Goal: Information Seeking & Learning: Learn about a topic

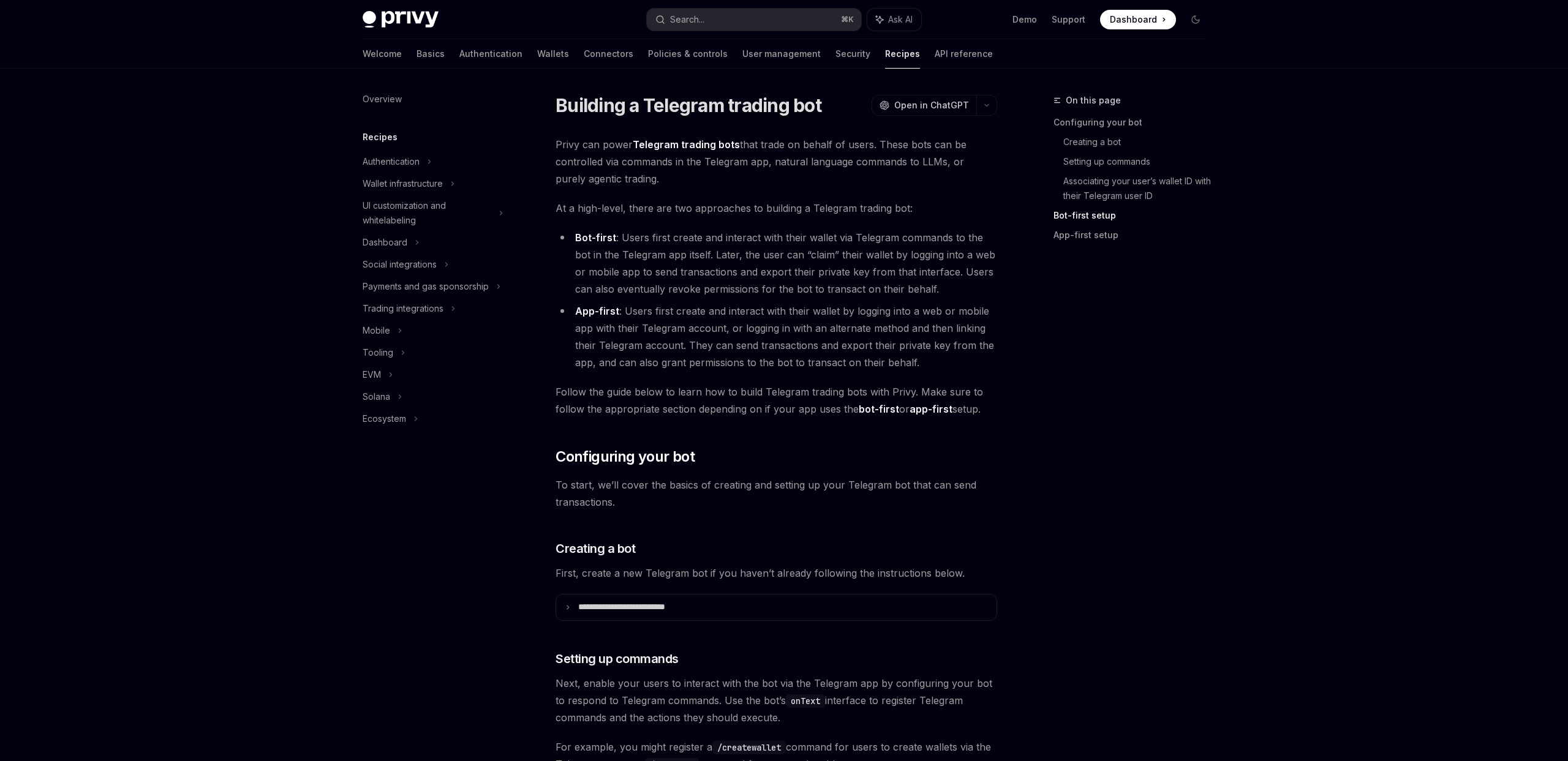
scroll to position [1062, 0]
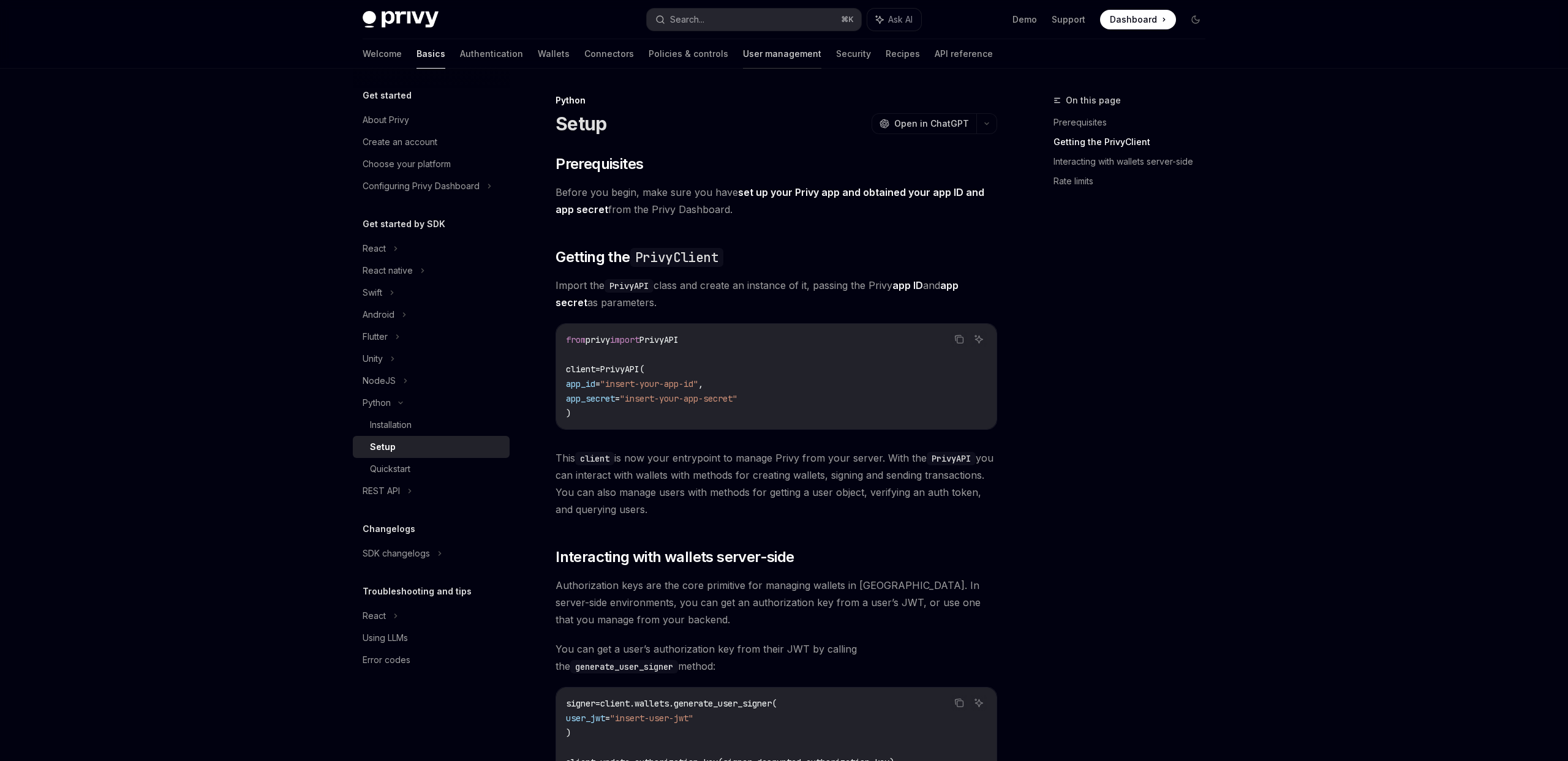
scroll to position [178, 0]
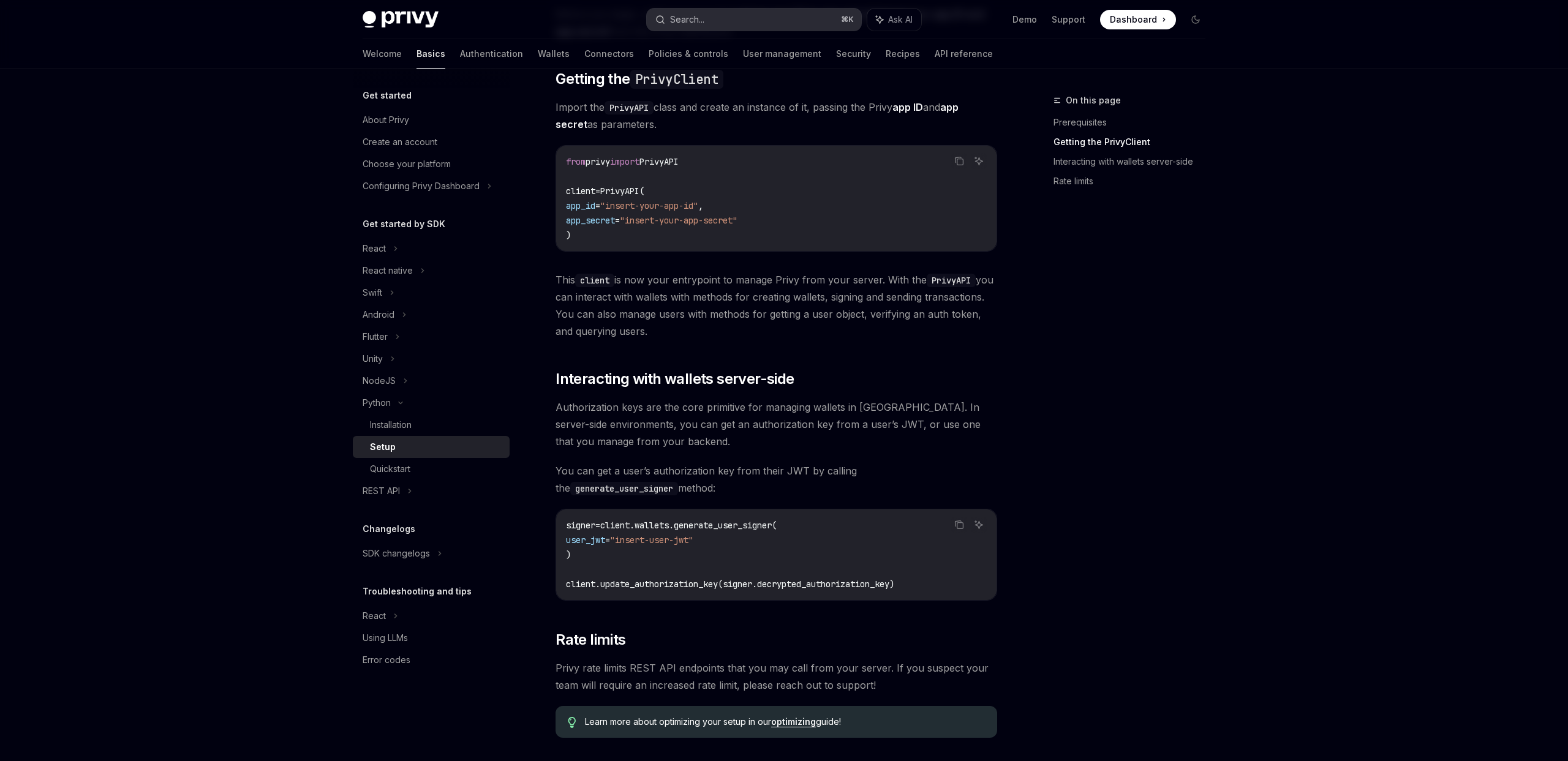
click at [692, 21] on div "Search..." at bounding box center [687, 19] width 35 height 15
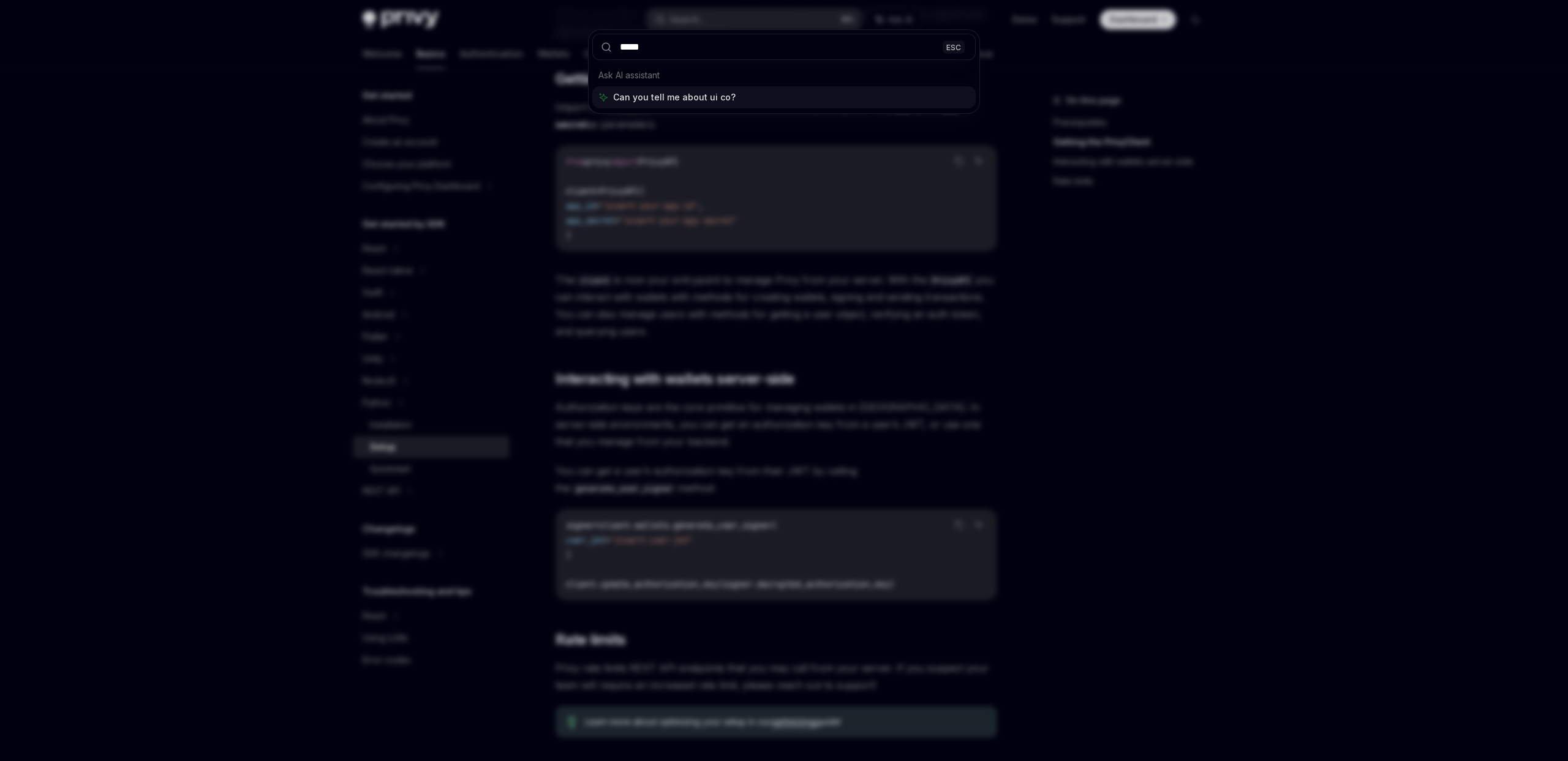
type input "******"
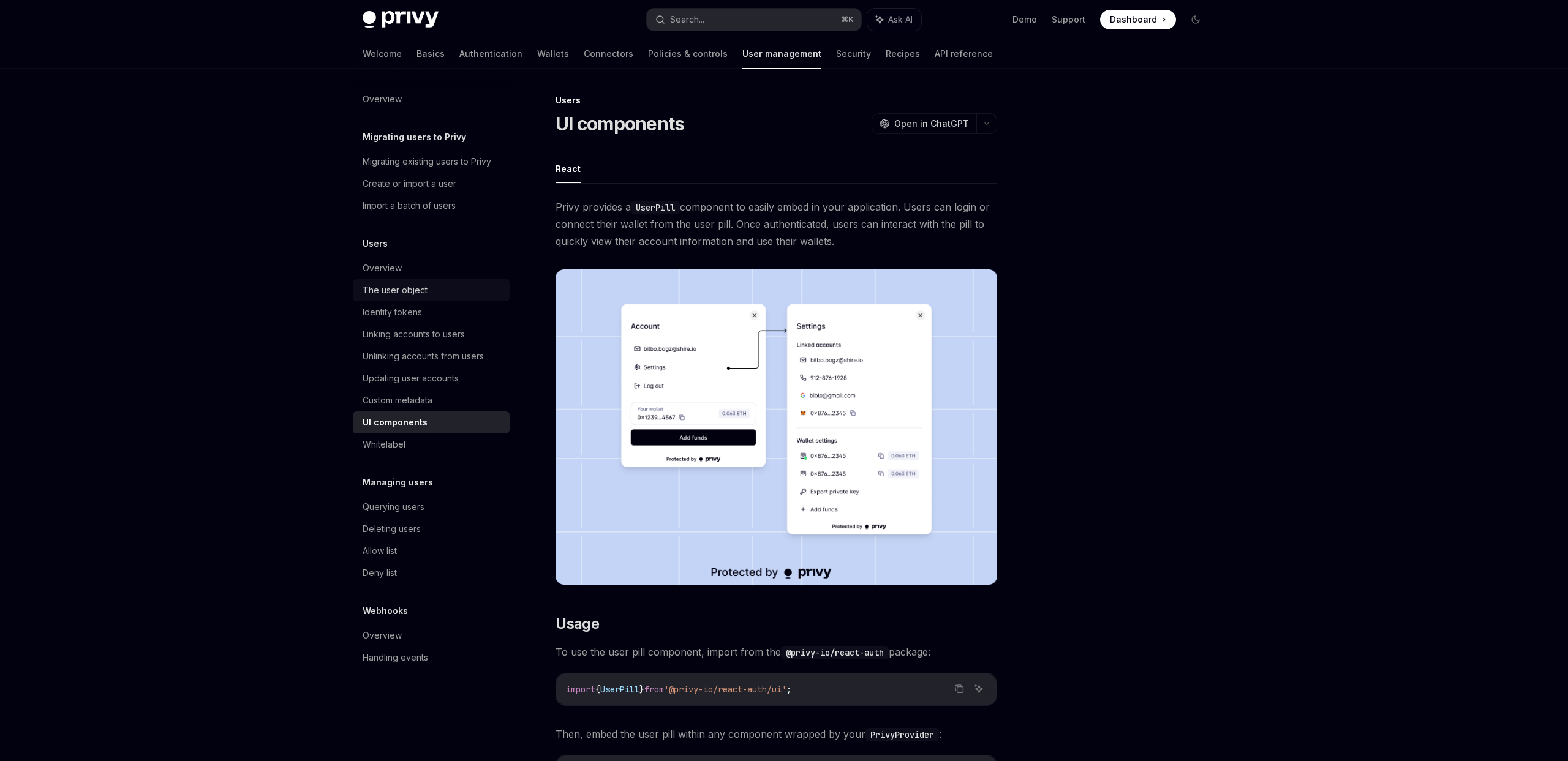
click at [459, 296] on div "The user object" at bounding box center [432, 290] width 139 height 15
type textarea "*"
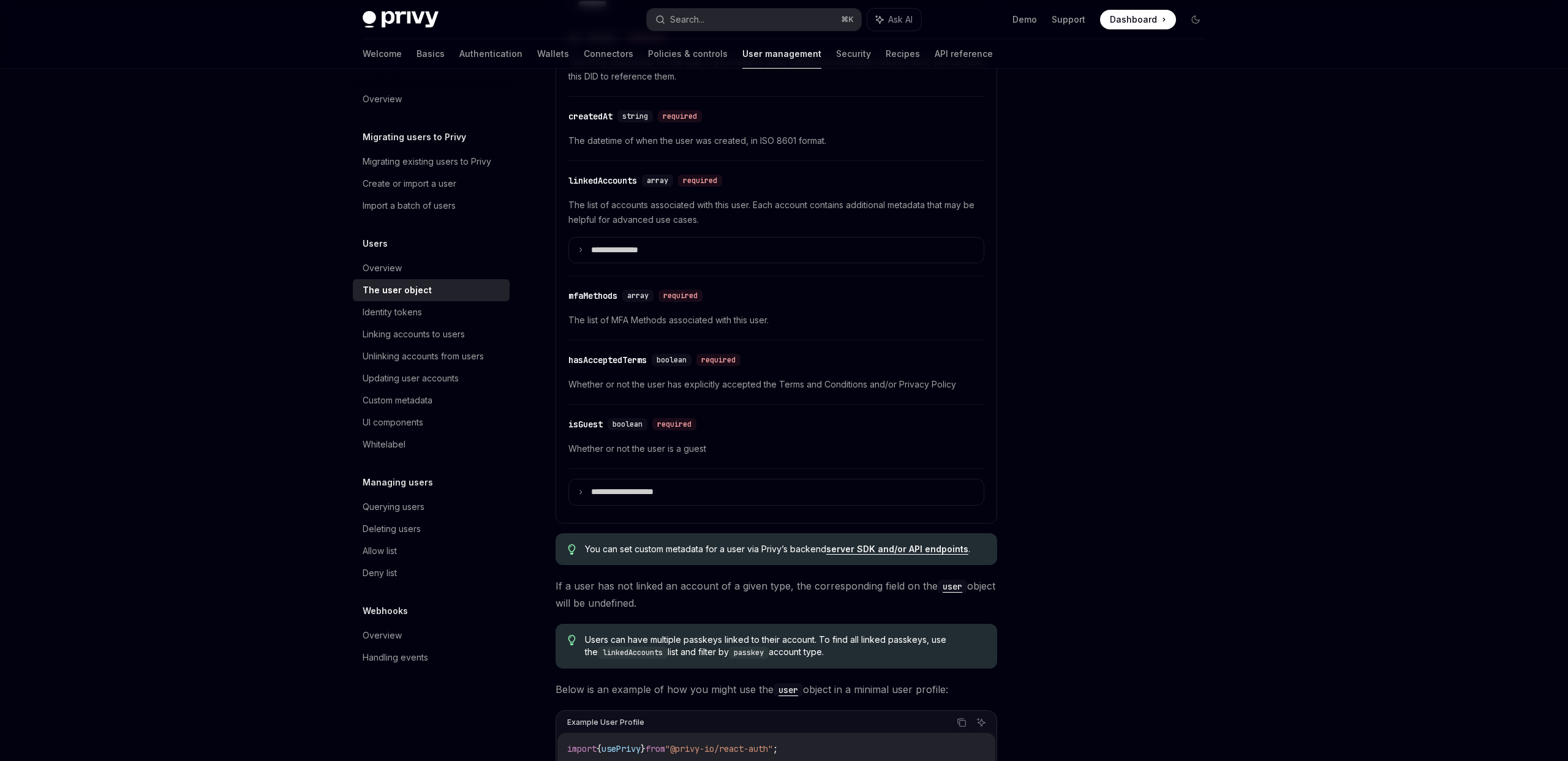
scroll to position [457, 0]
